Goal: Task Accomplishment & Management: Manage account settings

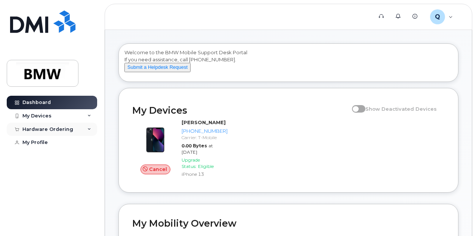
scroll to position [37, 0]
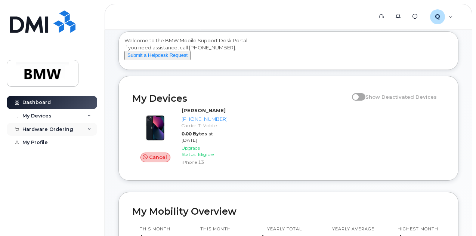
click at [71, 131] on div "Hardware Ordering" at bounding box center [52, 129] width 90 height 13
click at [65, 132] on div "Hardware Ordering" at bounding box center [52, 129] width 90 height 13
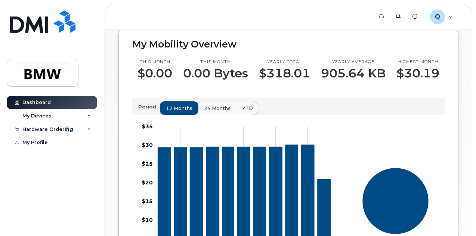
scroll to position [142, 0]
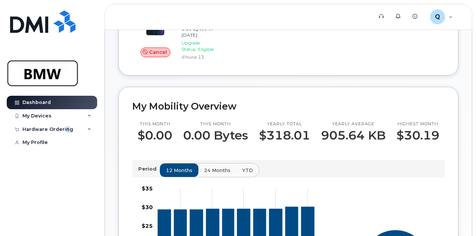
click at [44, 77] on img at bounding box center [43, 73] width 58 height 22
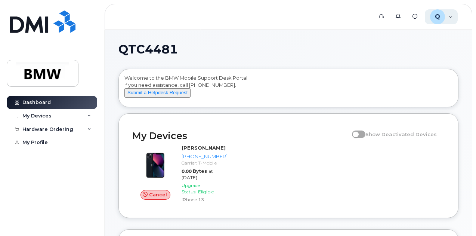
click at [451, 16] on div "Q QTC4481 Employee" at bounding box center [441, 16] width 33 height 15
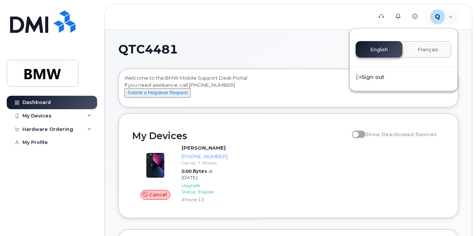
click at [255, 48] on h1 "QTC4481" at bounding box center [286, 49] width 336 height 12
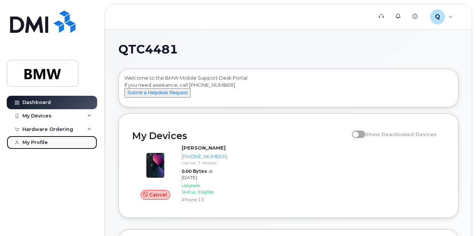
click at [39, 143] on div "My Profile" at bounding box center [34, 142] width 25 height 6
